Goal: Task Accomplishment & Management: Complete application form

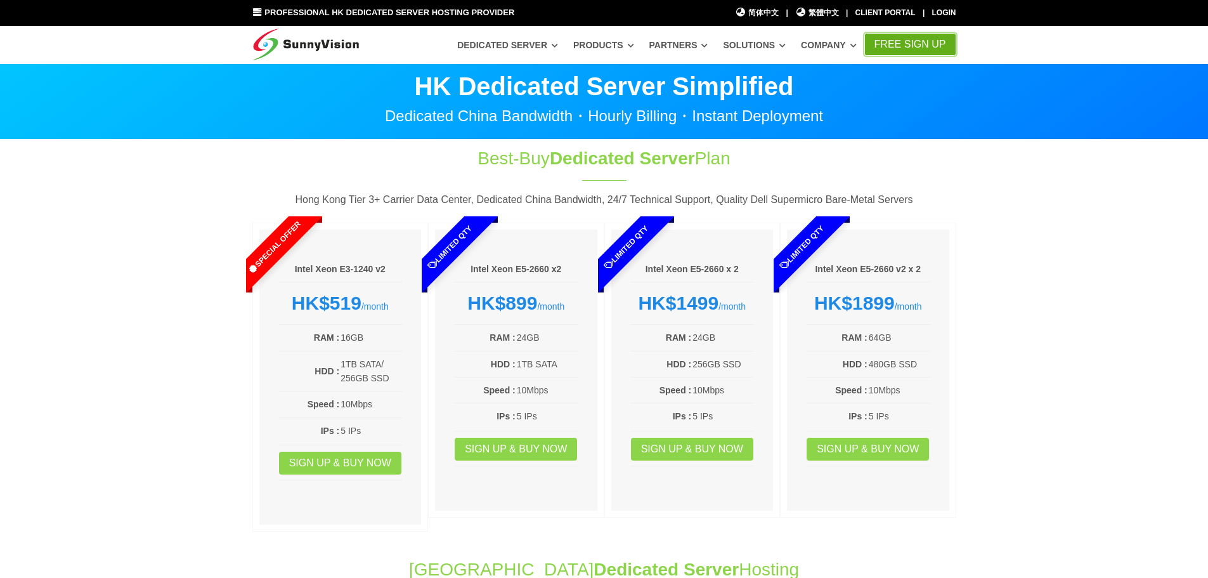
click at [918, 43] on link "FREE Sign Up" at bounding box center [910, 44] width 92 height 23
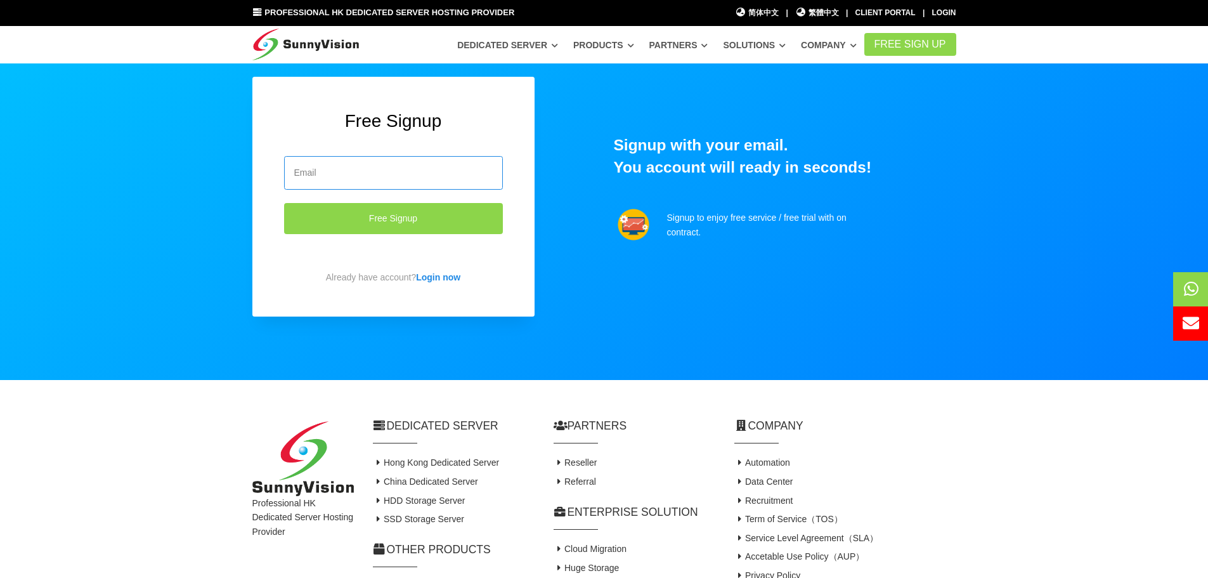
click at [332, 169] on input "email" at bounding box center [393, 173] width 219 height 34
paste input "[EMAIL_ADDRESS][DOMAIN_NAME]"
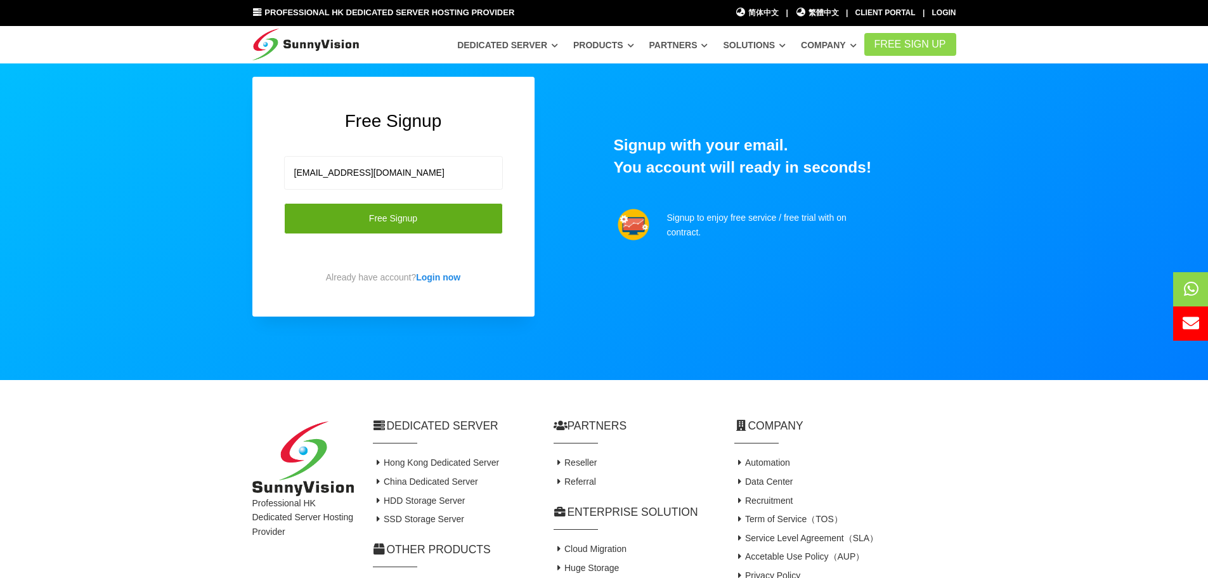
type input "[EMAIL_ADDRESS][DOMAIN_NAME]"
click at [447, 219] on button "Free Signup" at bounding box center [393, 218] width 219 height 31
